Goal: Check status: Check status

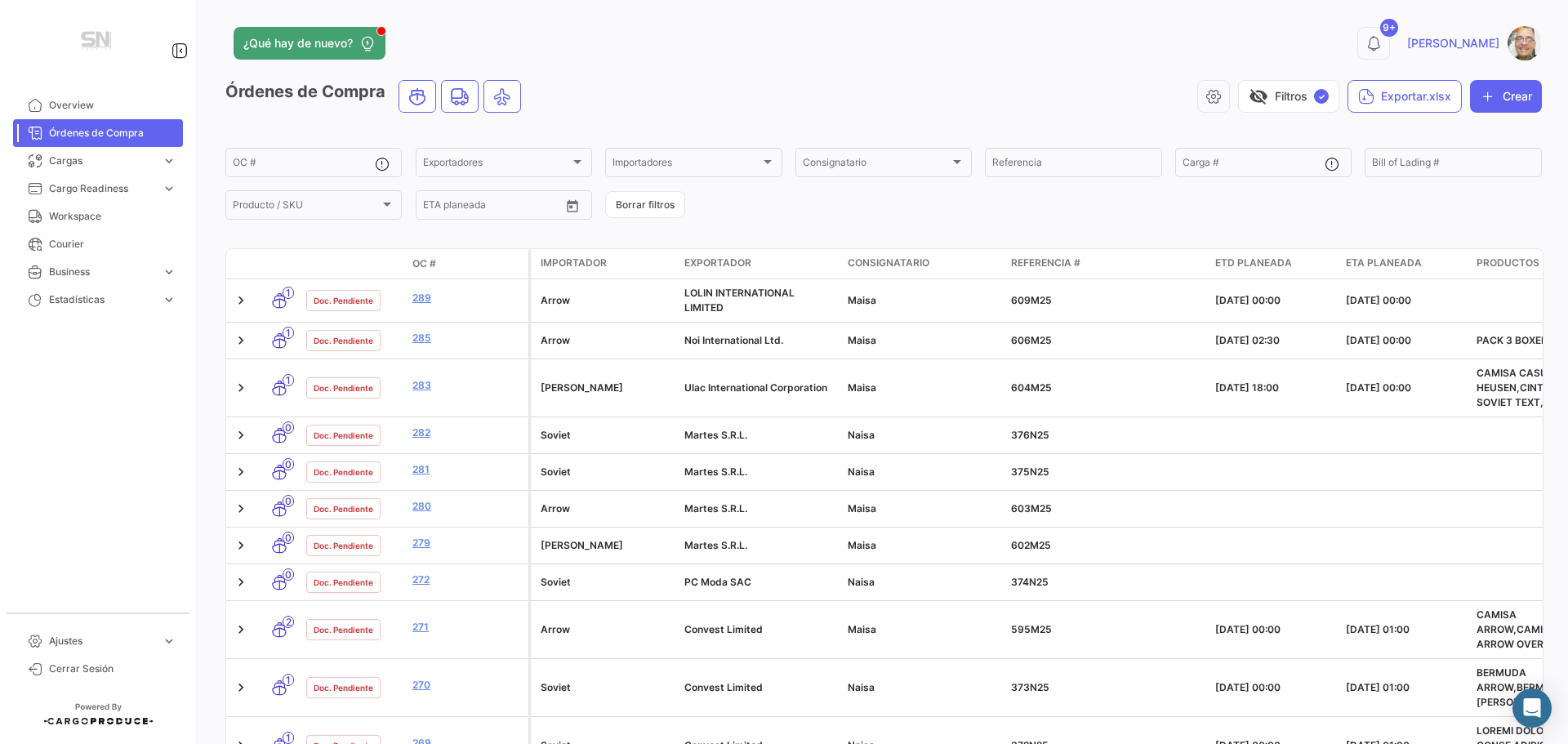
click at [698, 94] on div "visibility_off Filtros ✓ Exportar.xlsx Crear" at bounding box center [1037, 95] width 1008 height 32
click at [286, 167] on input "OC #" at bounding box center [304, 165] width 143 height 12
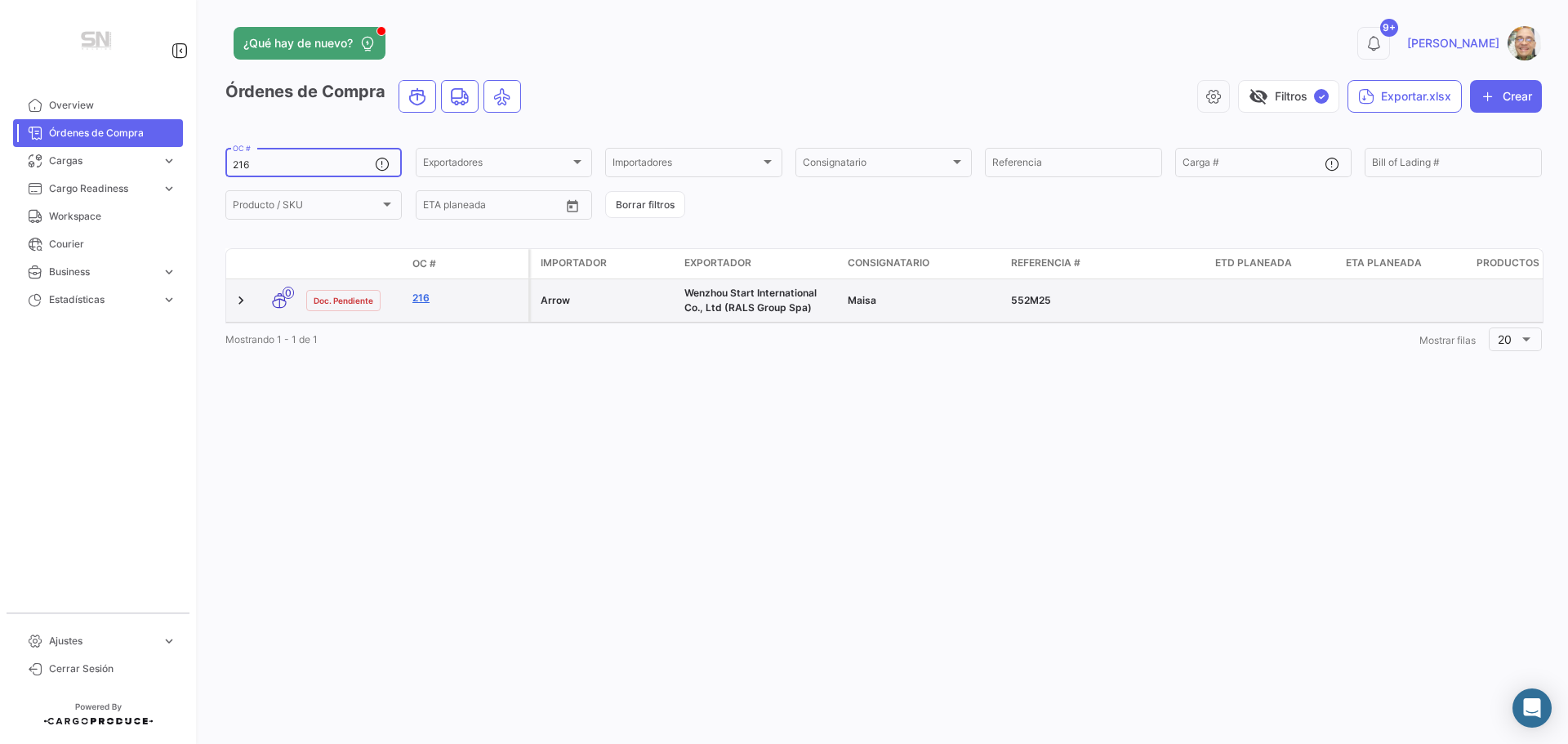
type input "216"
click at [440, 293] on link "216" at bounding box center [467, 298] width 109 height 15
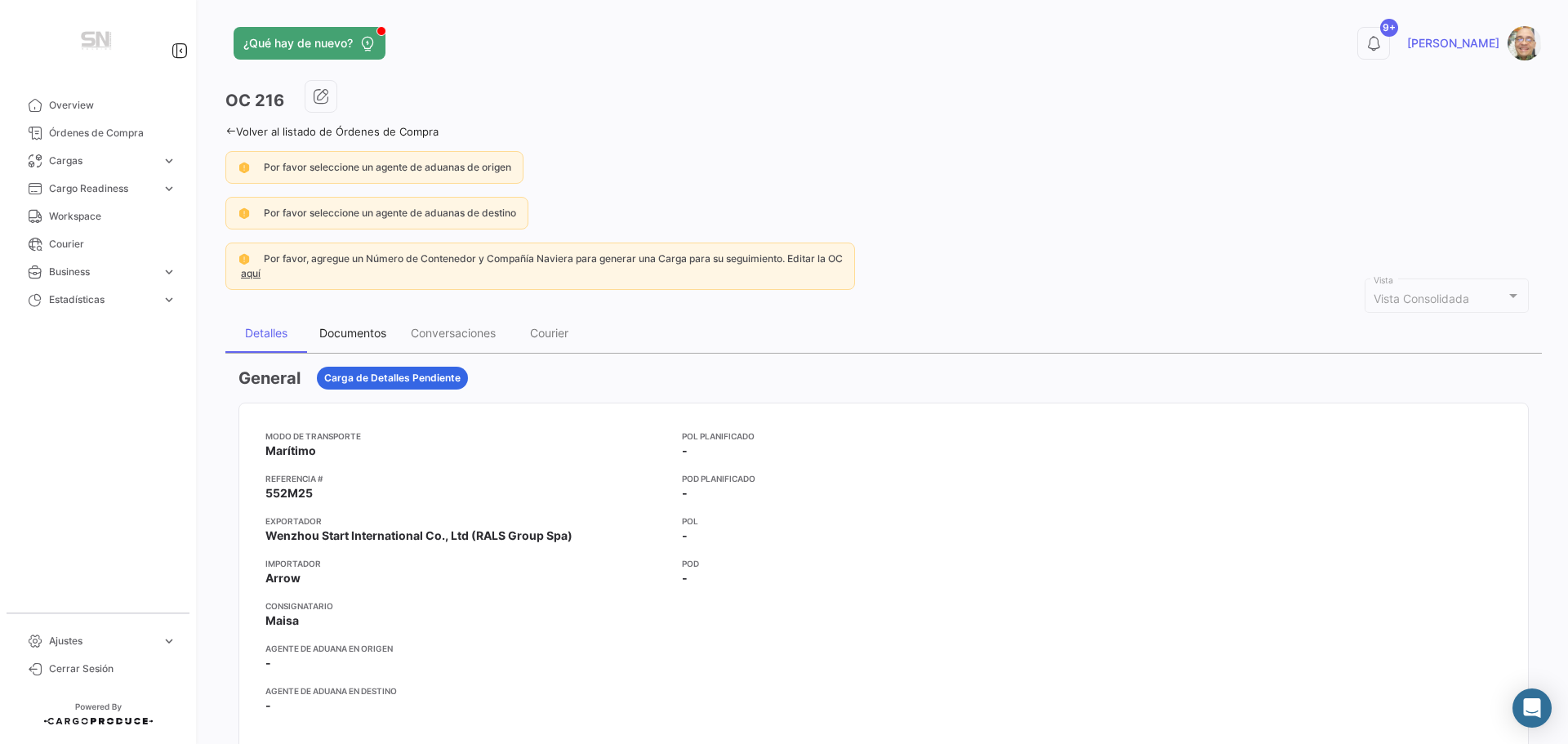
click at [356, 340] on div "Documentos" at bounding box center [352, 333] width 91 height 39
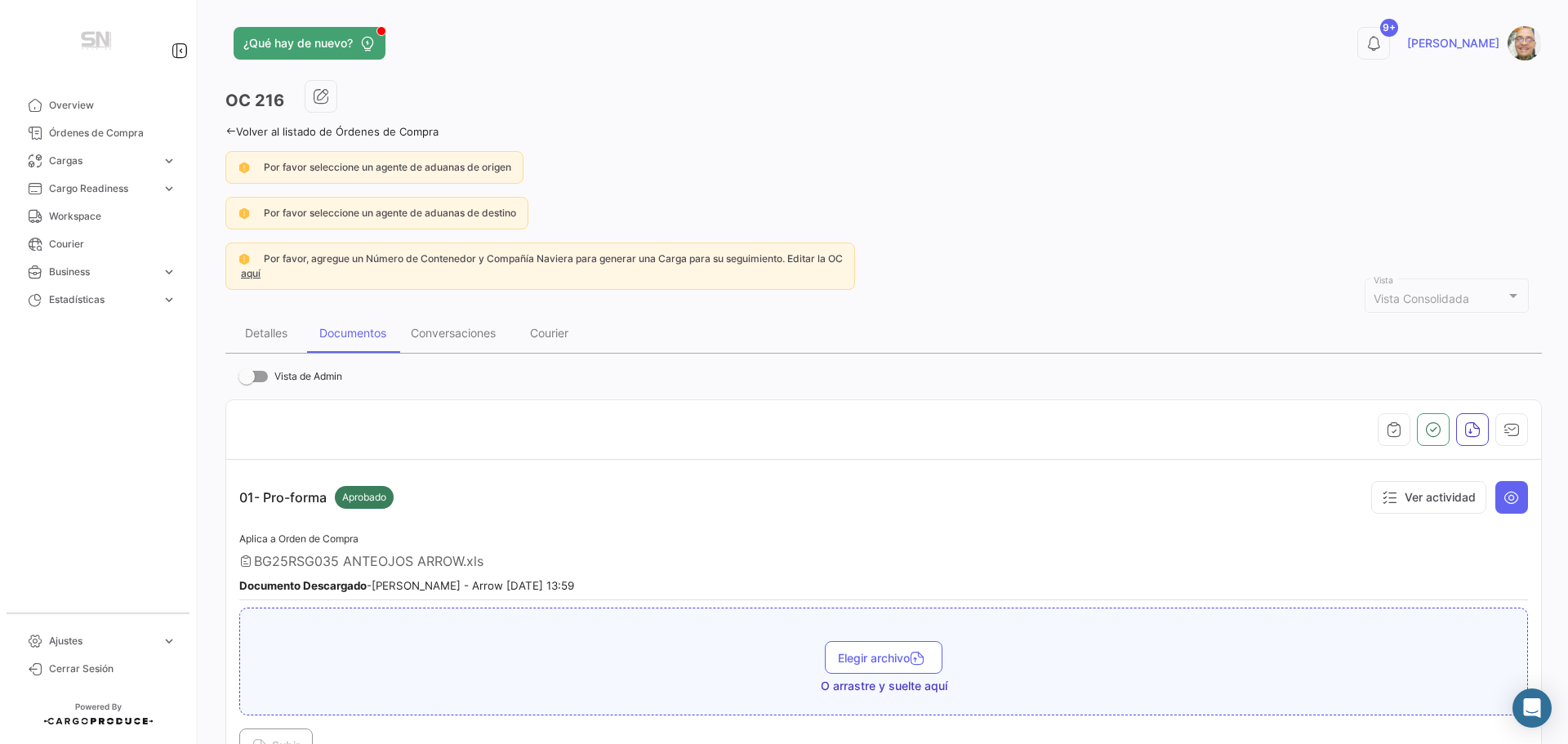
click at [232, 136] on icon at bounding box center [230, 131] width 11 height 11
